Goal: Check status: Check status

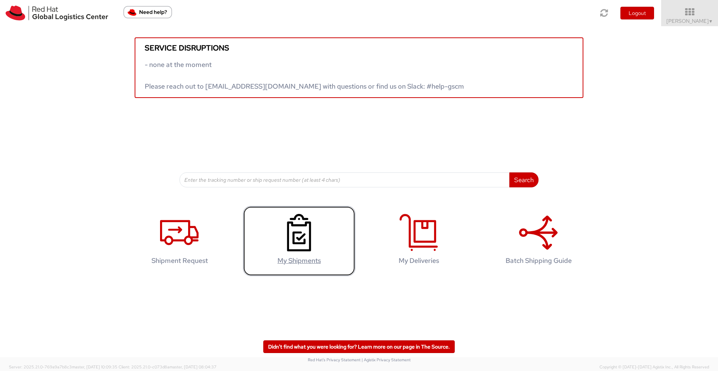
click at [287, 228] on icon at bounding box center [299, 232] width 39 height 37
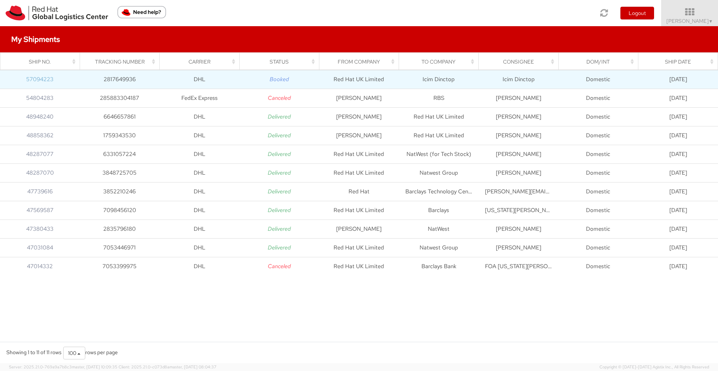
click at [39, 79] on link "57094223" at bounding box center [39, 79] width 27 height 7
